Goal: Complete application form

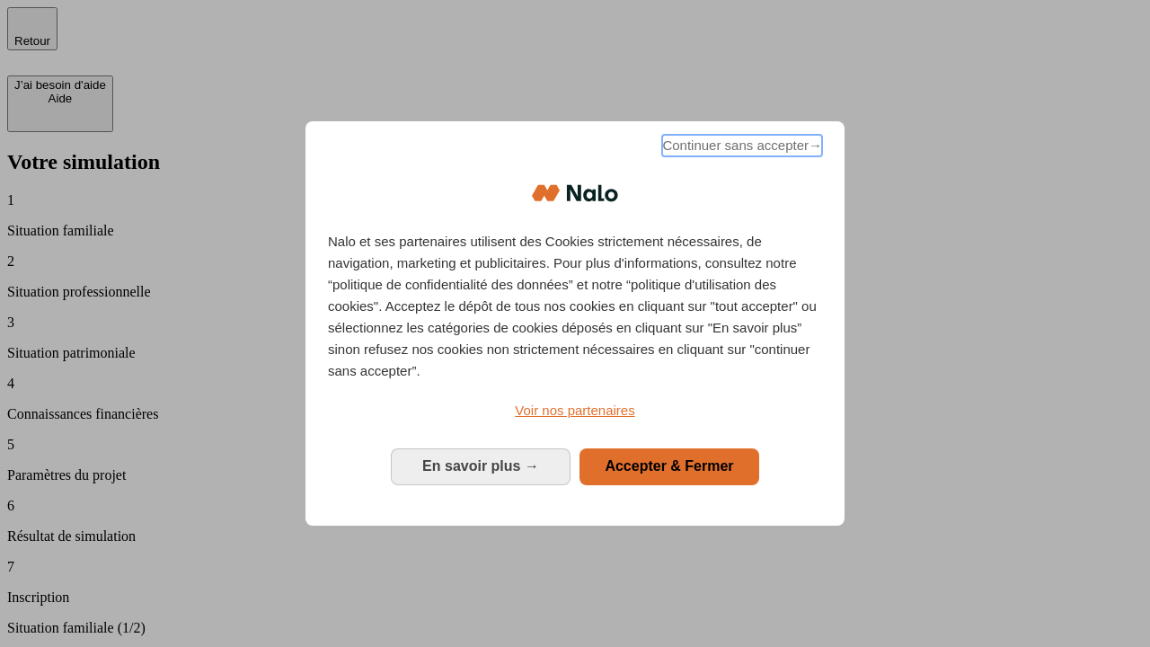
click at [741, 148] on span "Continuer sans accepter →" at bounding box center [742, 146] width 160 height 22
